Goal: Navigation & Orientation: Find specific page/section

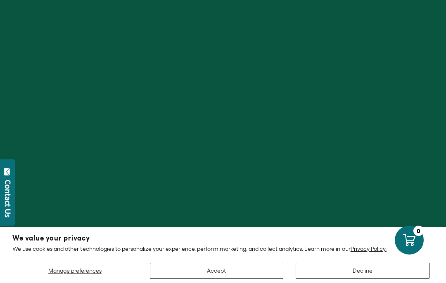
click at [233, 277] on button "Accept" at bounding box center [217, 271] width 134 height 16
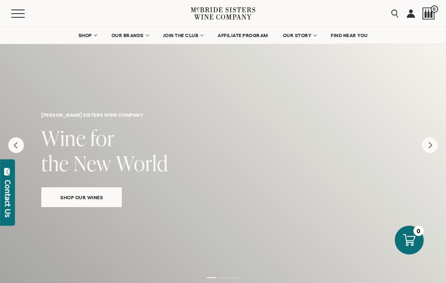
click at [88, 41] on link "SHOP" at bounding box center [87, 35] width 29 height 17
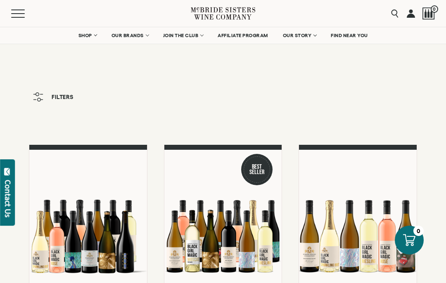
click at [300, 33] on span "OUR STORY" at bounding box center [297, 36] width 29 height 6
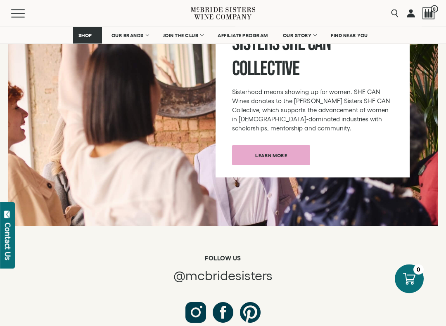
scroll to position [4261, 0]
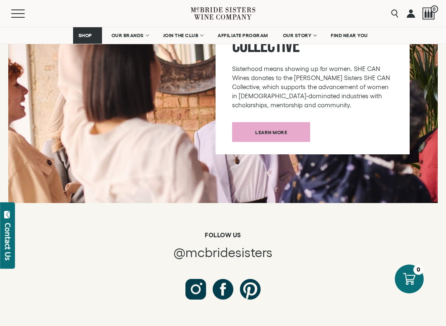
click at [12, 236] on button "Contact Us" at bounding box center [7, 235] width 15 height 66
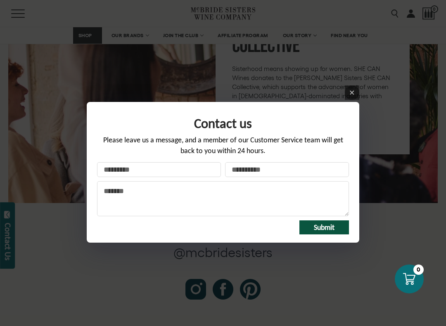
click at [353, 92] on icon at bounding box center [352, 93] width 4 height 4
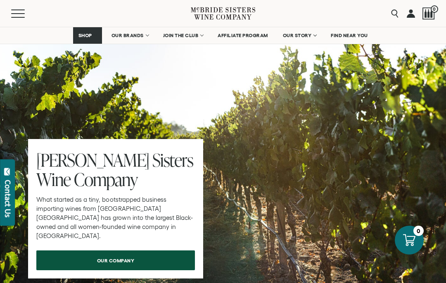
scroll to position [3856, 0]
